Goal: Transaction & Acquisition: Purchase product/service

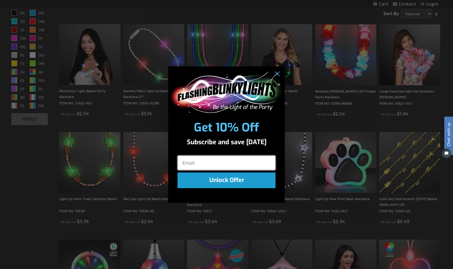
scroll to position [101, 0]
click at [278, 71] on circle "Close dialog" at bounding box center [277, 74] width 10 height 10
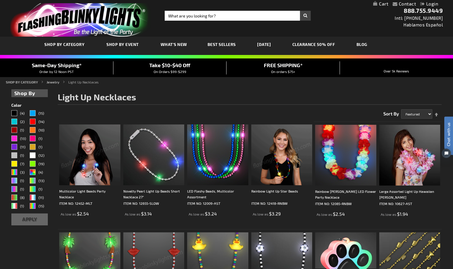
scroll to position [0, 0]
click at [190, 16] on input "Search" at bounding box center [238, 16] width 146 height 10
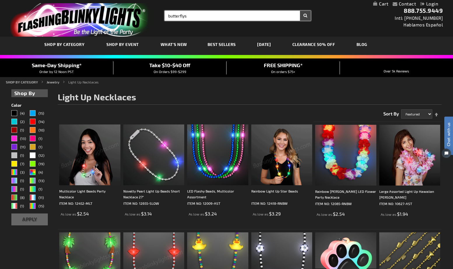
type input "butterflys"
click at [305, 16] on button "Search" at bounding box center [305, 16] width 11 height 10
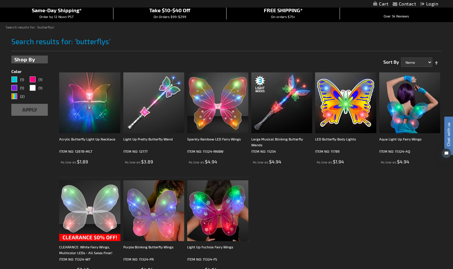
scroll to position [57, 0]
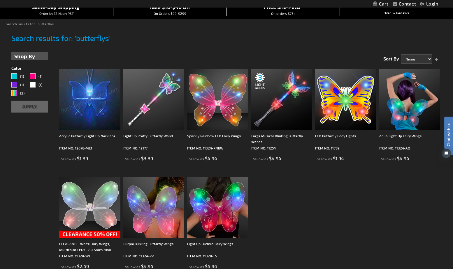
click at [96, 98] on img at bounding box center [89, 99] width 61 height 61
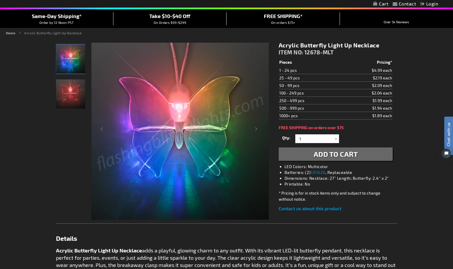
scroll to position [47, 0]
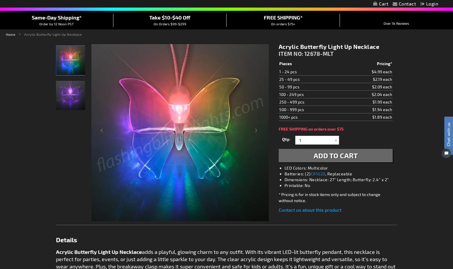
click at [72, 68] on img "Acrylic Butterfly Light Up Necklace" at bounding box center [70, 60] width 29 height 29
click at [75, 91] on img "Acrylic Butterfly Light Up Necklace" at bounding box center [70, 95] width 29 height 29
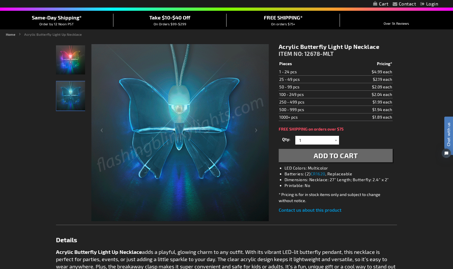
click at [75, 91] on img "Acrylic Butterfly Light Up Necklace" at bounding box center [70, 96] width 29 height 29
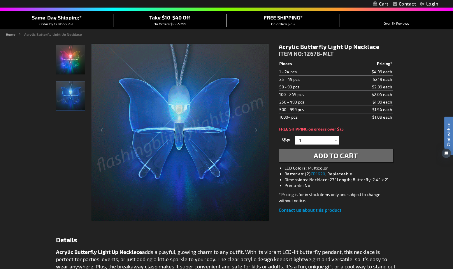
click at [69, 67] on img "Acrylic Butterfly Light Up Necklace" at bounding box center [70, 59] width 29 height 29
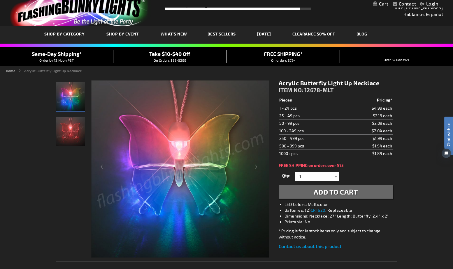
scroll to position [10, 0]
click at [72, 96] on img "Acrylic Butterfly Light Up Necklace" at bounding box center [70, 96] width 29 height 29
click at [77, 124] on img "Acrylic Butterfly Light Up Necklace" at bounding box center [70, 131] width 29 height 29
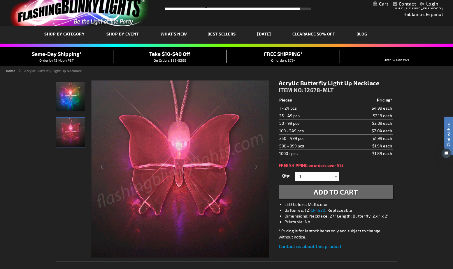
click at [77, 125] on img "Acrylic Butterfly Light Up Necklace" at bounding box center [70, 132] width 29 height 29
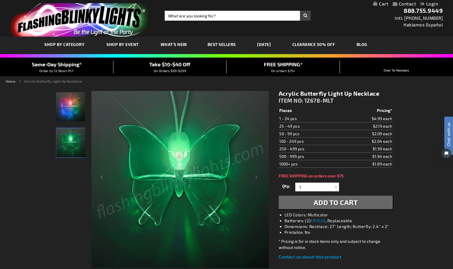
scroll to position [0, 0]
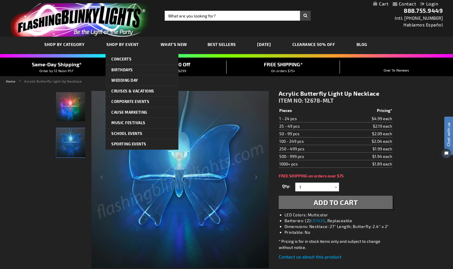
click at [136, 45] on span "Shop By Event" at bounding box center [122, 44] width 32 height 5
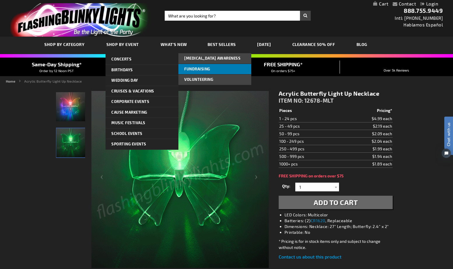
click at [200, 69] on span "Fundraising" at bounding box center [197, 69] width 26 height 5
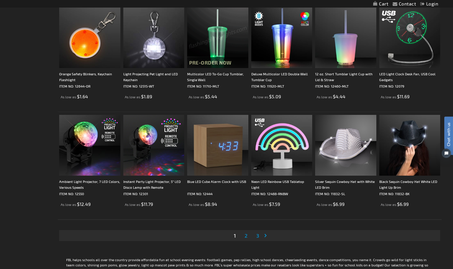
scroll to position [1070, 0]
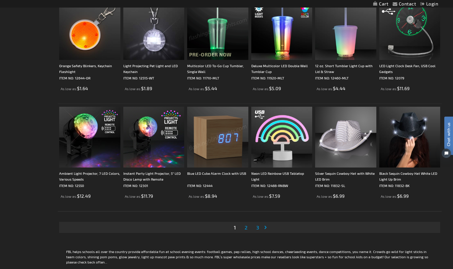
click at [246, 228] on span "2" at bounding box center [245, 228] width 3 height 6
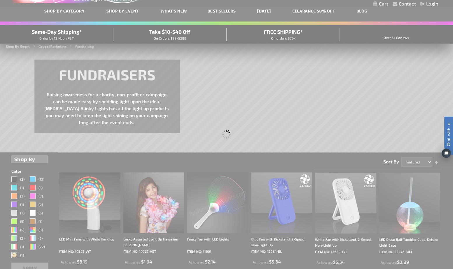
scroll to position [0, 0]
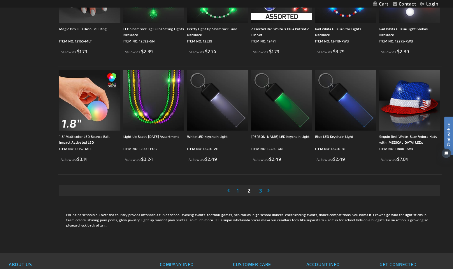
scroll to position [1108, 0]
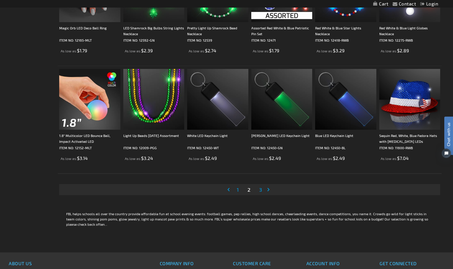
click at [260, 190] on span "3" at bounding box center [260, 190] width 3 height 6
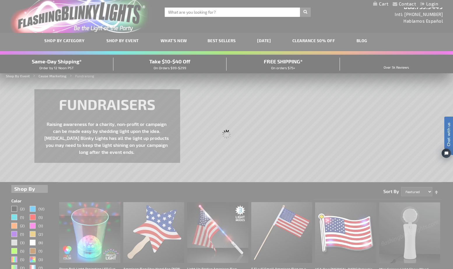
scroll to position [0, 0]
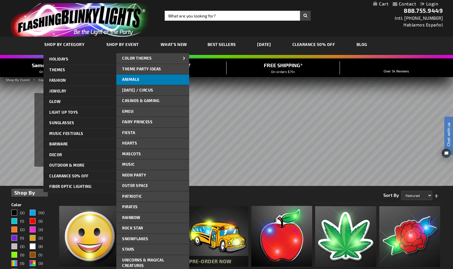
click at [125, 77] on span "Animals" at bounding box center [130, 79] width 17 height 5
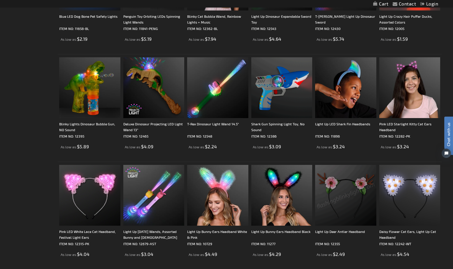
scroll to position [501, 0]
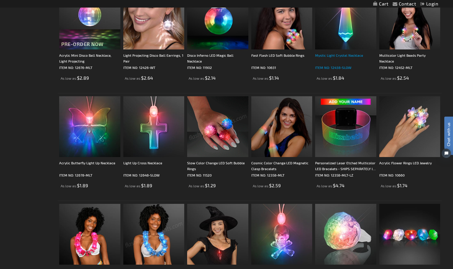
scroll to position [405, 0]
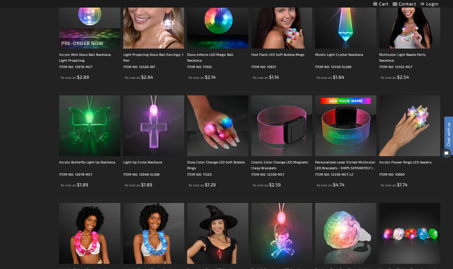
click at [96, 149] on img at bounding box center [89, 126] width 61 height 61
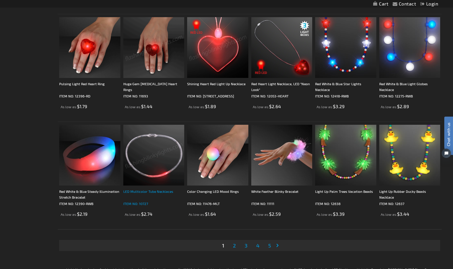
scroll to position [1023, 0]
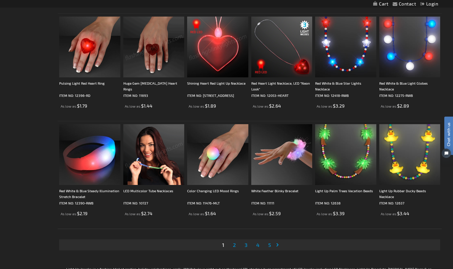
click at [234, 246] on span "2" at bounding box center [234, 245] width 3 height 6
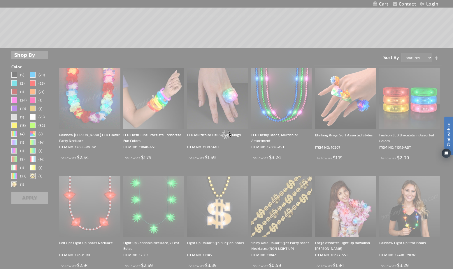
scroll to position [0, 0]
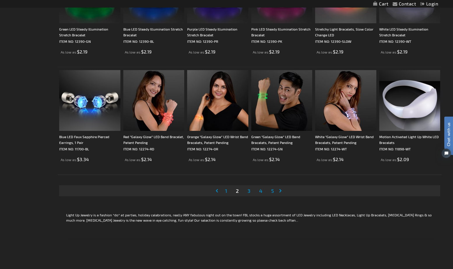
scroll to position [1078, 0]
click at [247, 192] on span "3" at bounding box center [248, 191] width 3 height 6
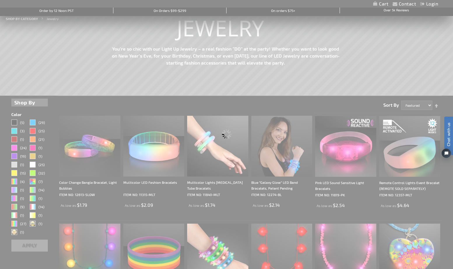
scroll to position [0, 0]
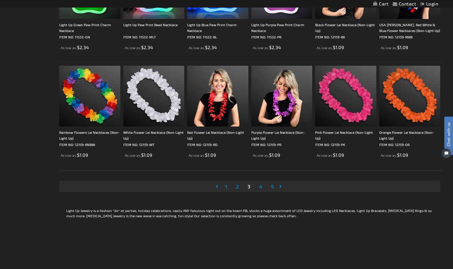
scroll to position [1083, 0]
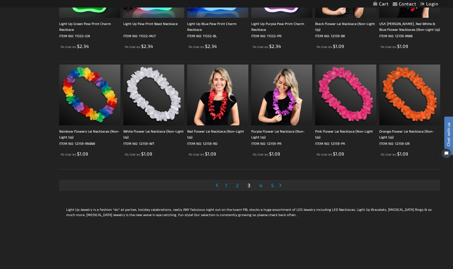
click at [259, 186] on span "4" at bounding box center [260, 185] width 3 height 6
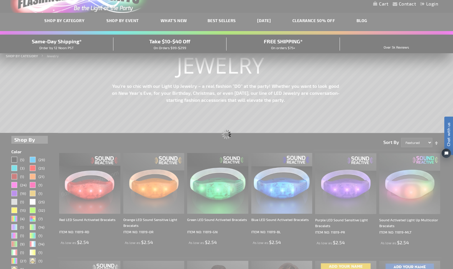
scroll to position [0, 0]
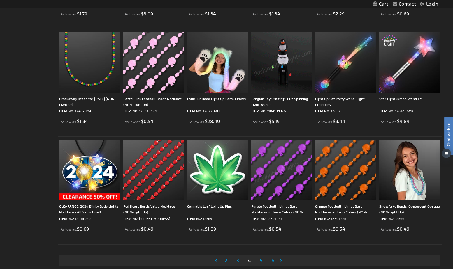
scroll to position [1008, 0]
click at [283, 105] on div "Penguin Toy Orbiting LEDs Spinning Light Wands" at bounding box center [281, 102] width 61 height 12
